Goal: Book appointment/travel/reservation

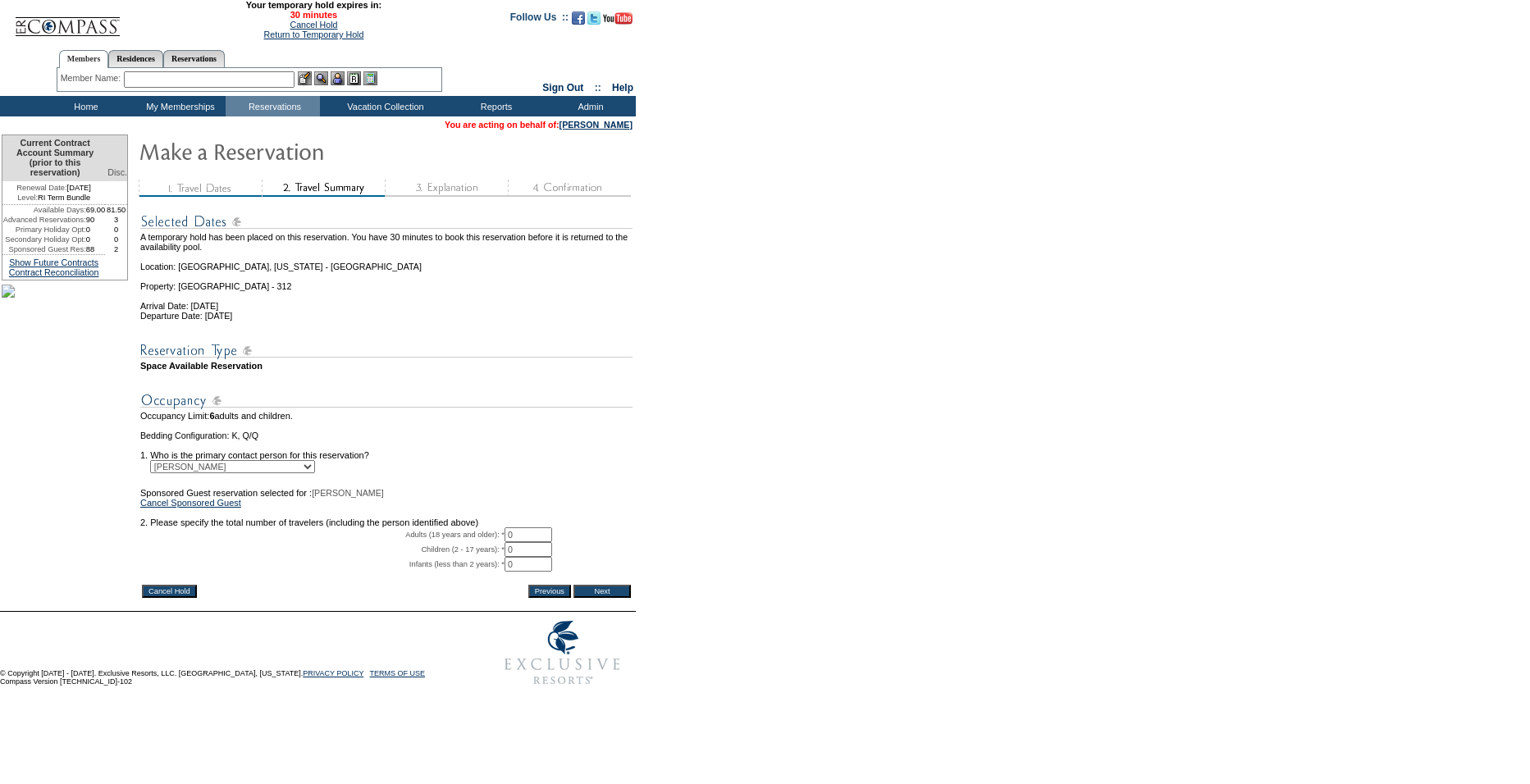
click at [538, 542] on input "0" at bounding box center [528, 535] width 47 height 15
type input "2"
click at [605, 542] on td "2 * *" at bounding box center [569, 535] width 128 height 15
click at [610, 598] on input "Next" at bounding box center [602, 591] width 58 height 13
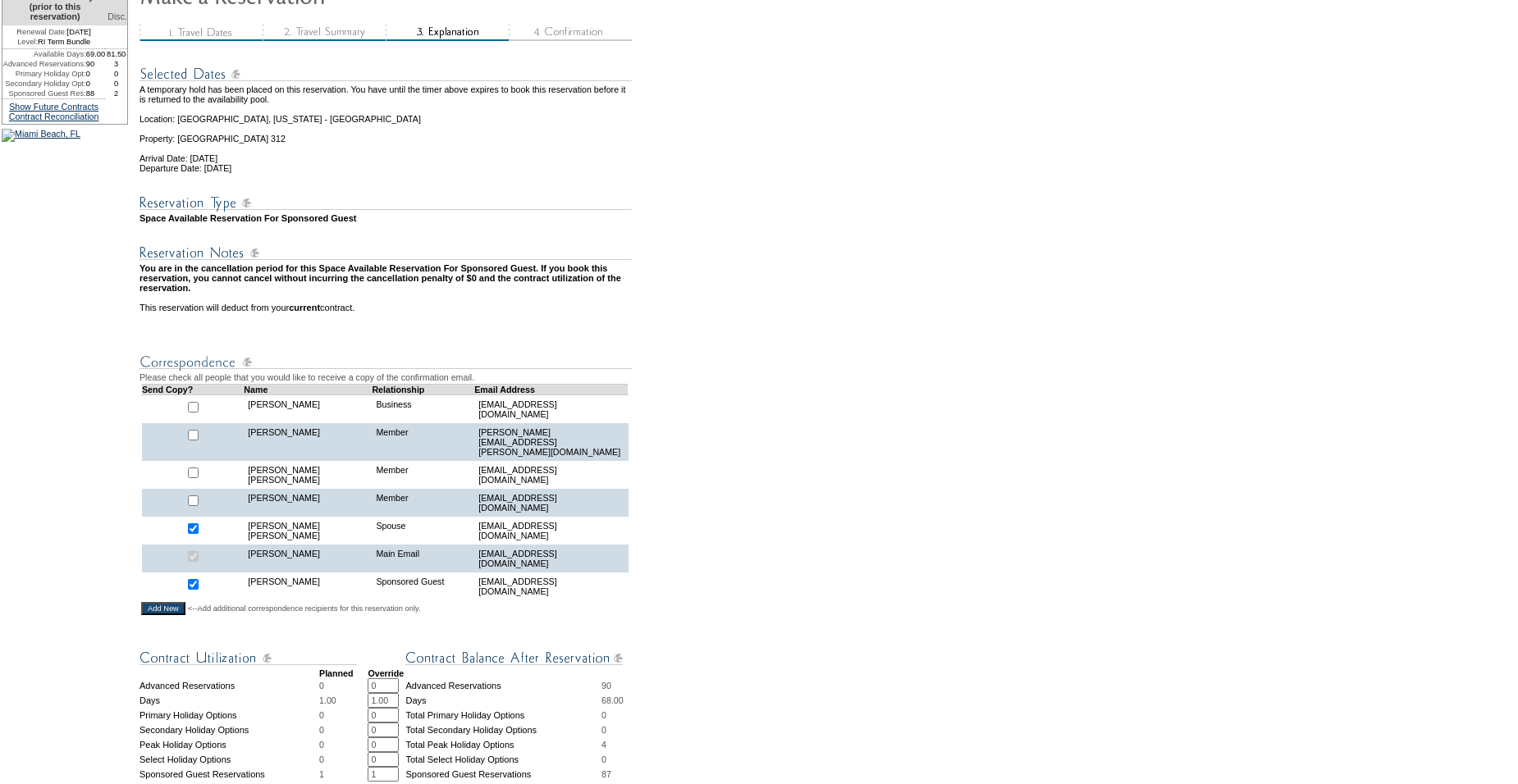
scroll to position [204, 0]
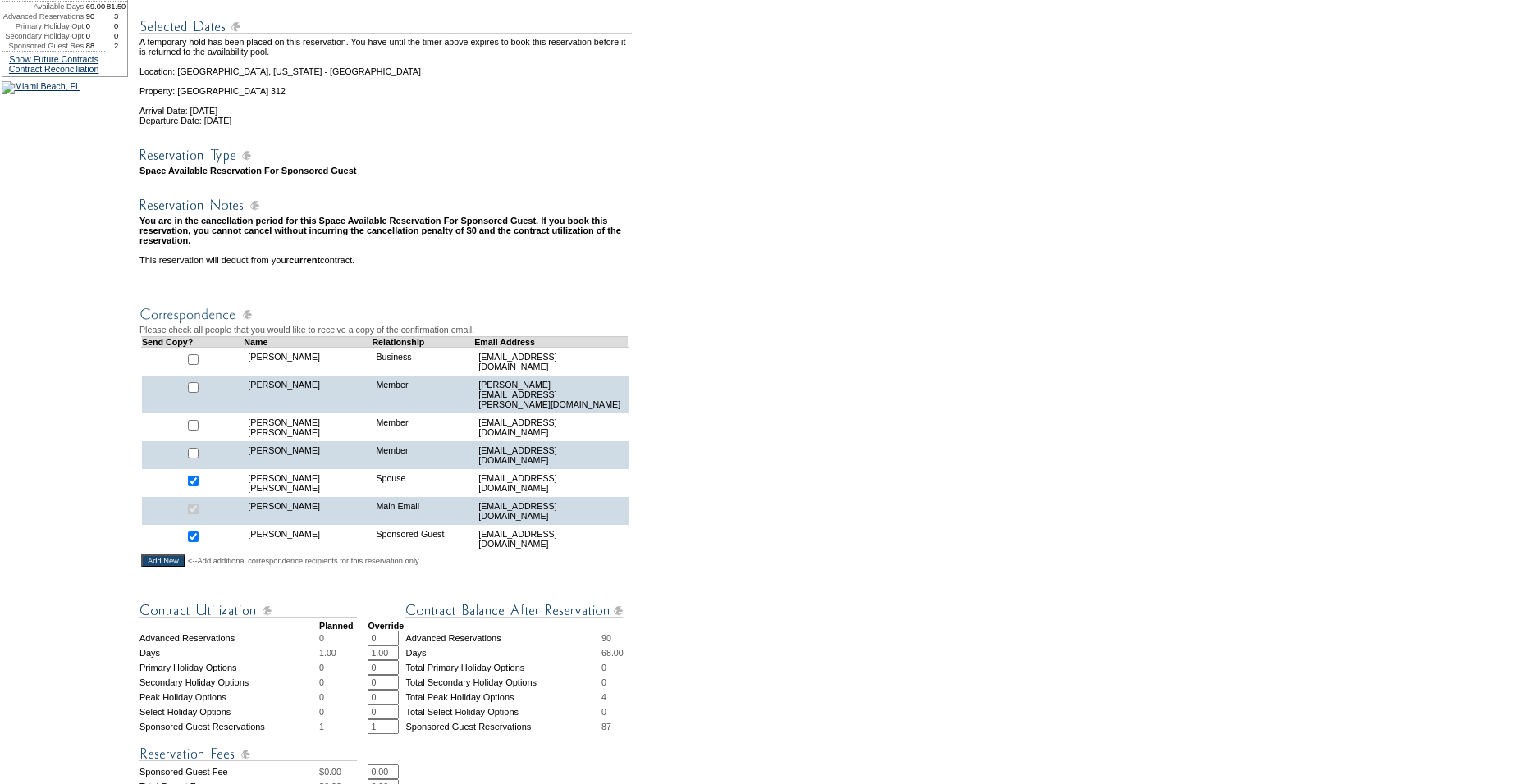
click at [199, 481] on input "checkbox" at bounding box center [193, 481] width 11 height 11
checkbox input "false"
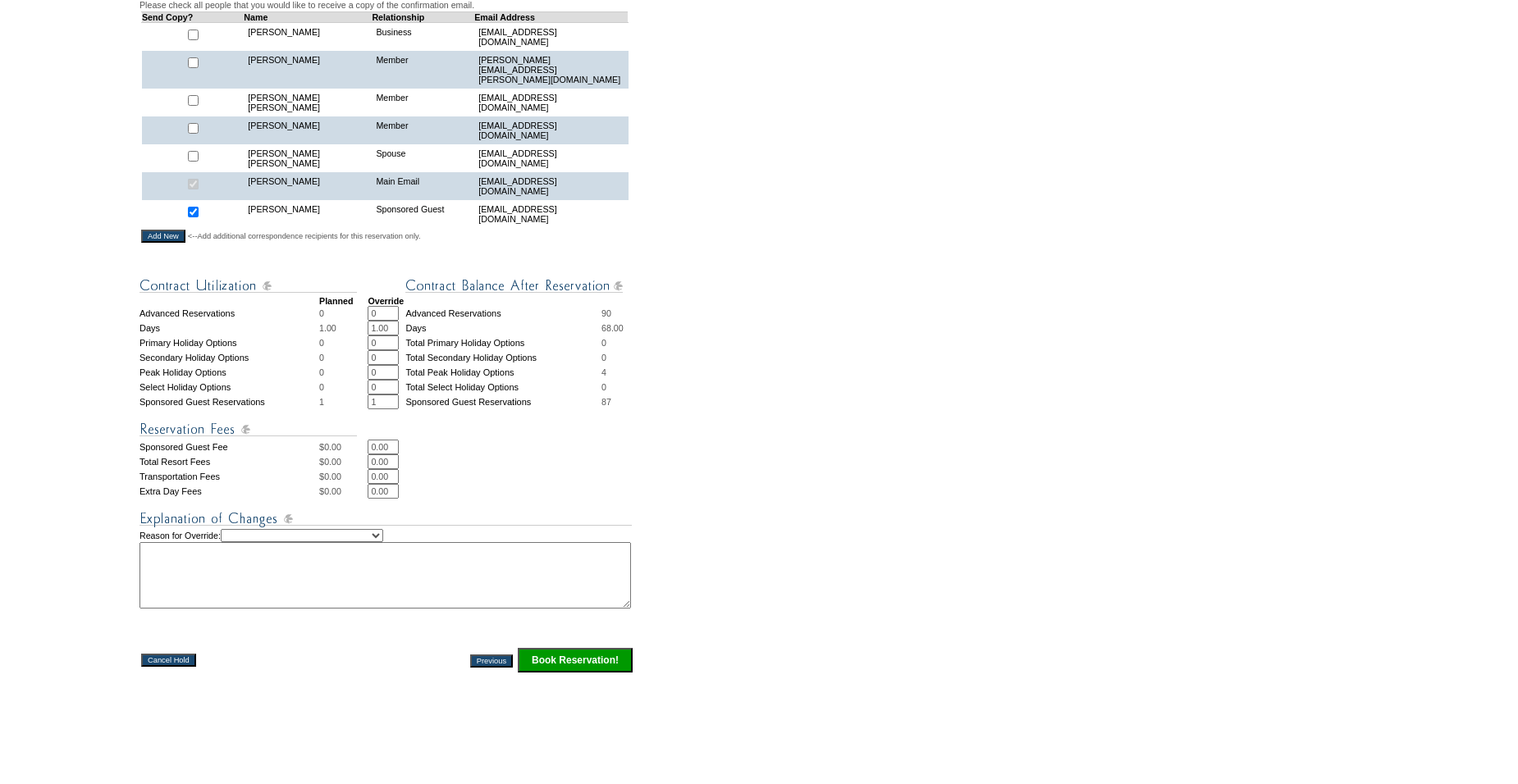
scroll to position [572, 0]
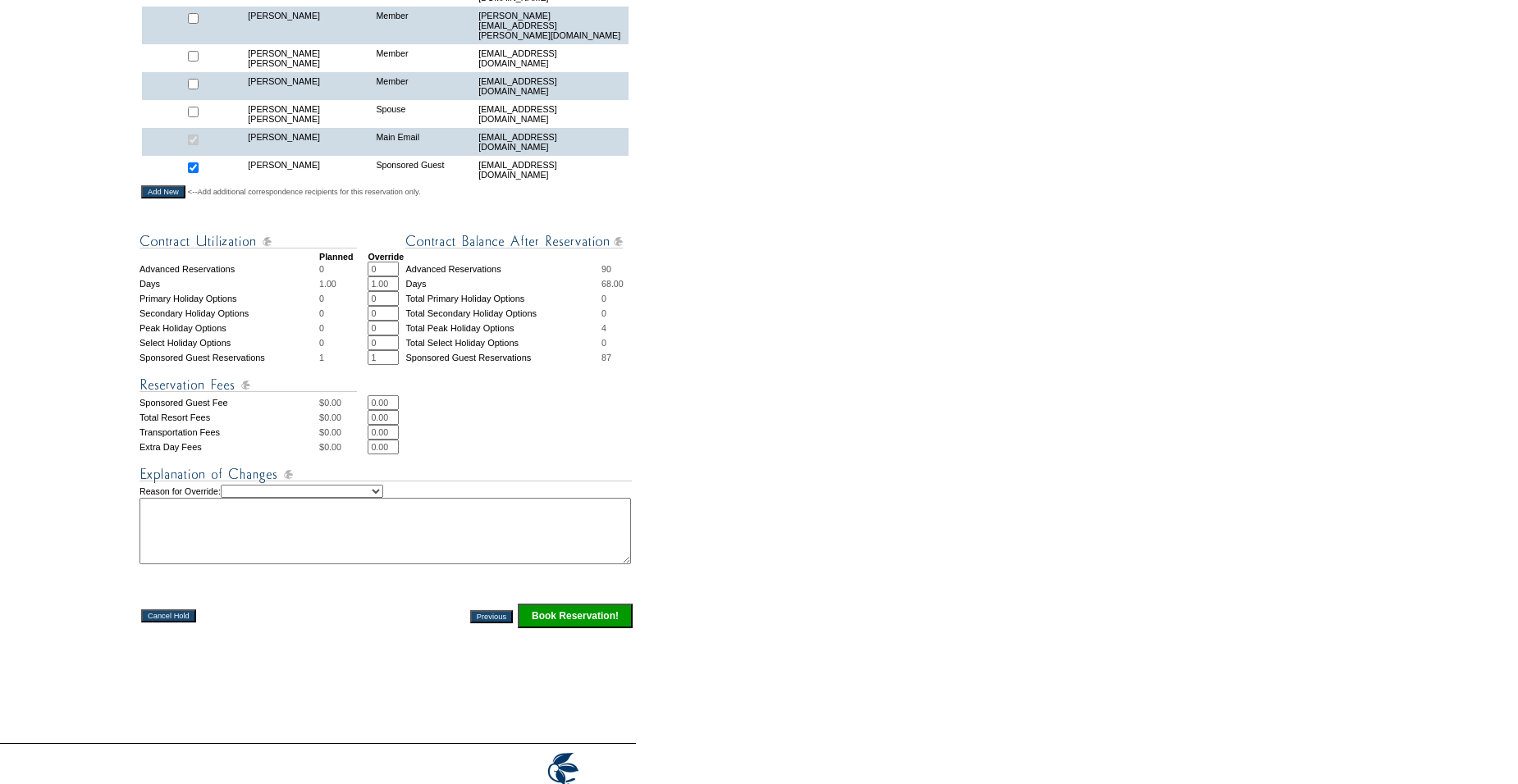
click at [580, 622] on input "Book Reservation!" at bounding box center [575, 616] width 115 height 25
